Goal: Task Accomplishment & Management: Use online tool/utility

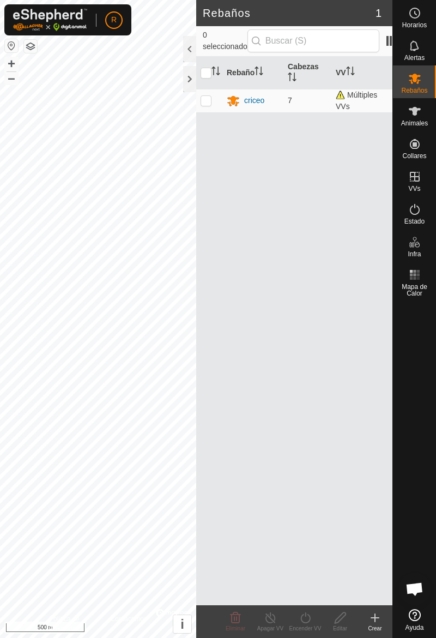
click at [416, 128] on div "Animales" at bounding box center [414, 114] width 43 height 33
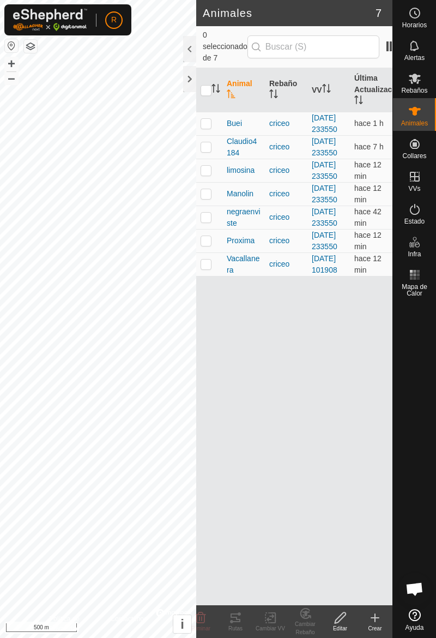
click at [217, 132] on td at bounding box center [209, 123] width 26 height 23
checkbox input "false"
click at [210, 159] on td at bounding box center [209, 146] width 26 height 23
click at [242, 625] on div "Rutas" at bounding box center [235, 629] width 35 height 8
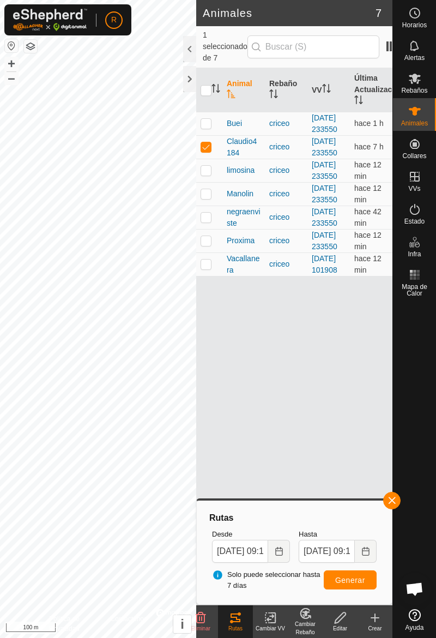
click at [212, 159] on td at bounding box center [209, 146] width 26 height 23
checkbox input "false"
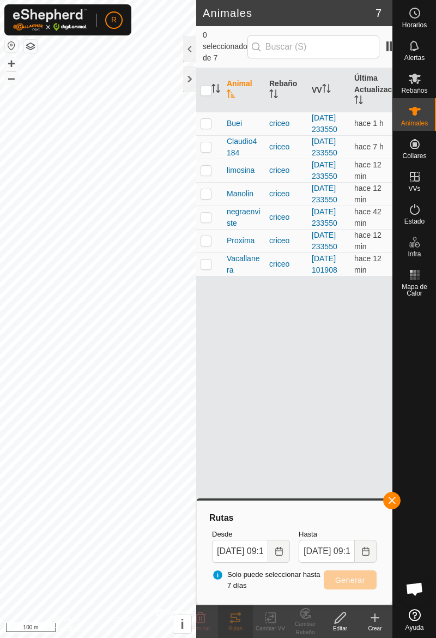
click at [399, 504] on button "button" at bounding box center [392, 500] width 17 height 17
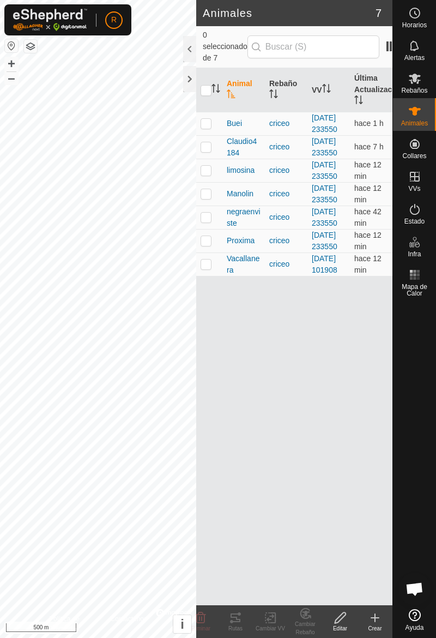
click at [215, 182] on td at bounding box center [209, 170] width 26 height 23
click at [238, 626] on div "Rutas" at bounding box center [235, 629] width 35 height 8
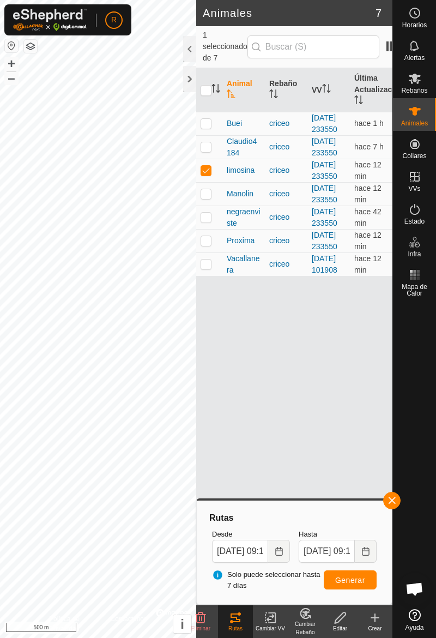
click at [207, 175] on p-checkbox at bounding box center [206, 170] width 11 height 9
checkbox input "false"
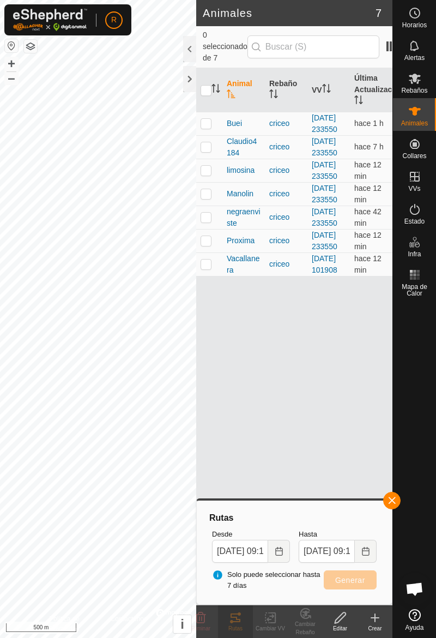
click at [398, 503] on button "button" at bounding box center [392, 500] width 17 height 17
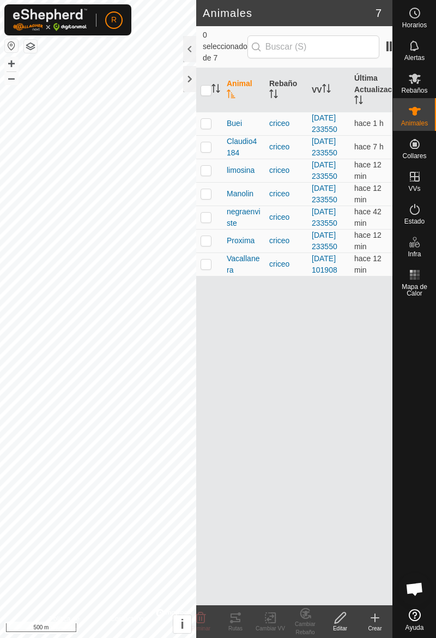
click at [217, 206] on td at bounding box center [209, 193] width 26 height 23
click at [239, 625] on div "Rutas" at bounding box center [235, 629] width 35 height 8
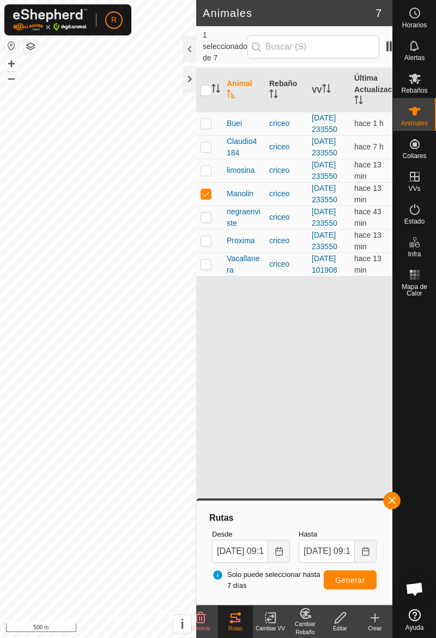
click at [211, 198] on p-checkbox at bounding box center [206, 193] width 11 height 9
checkbox input "false"
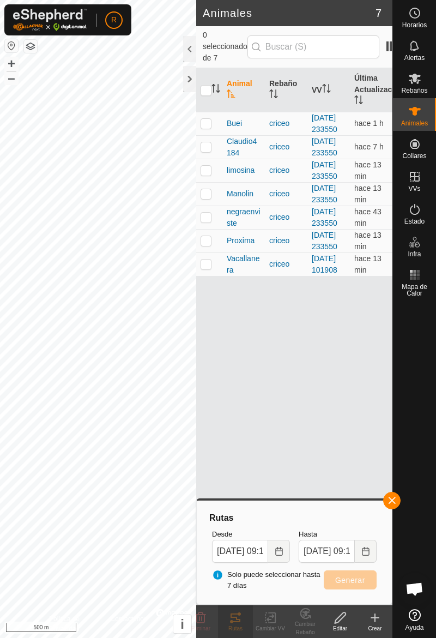
click at [399, 500] on button "button" at bounding box center [392, 500] width 17 height 17
